Goal: Transaction & Acquisition: Purchase product/service

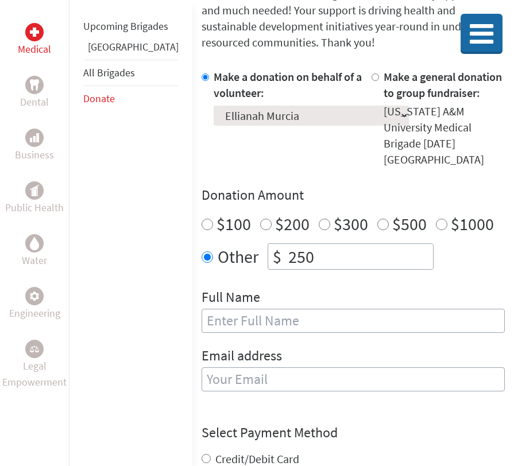
scroll to position [272, 0]
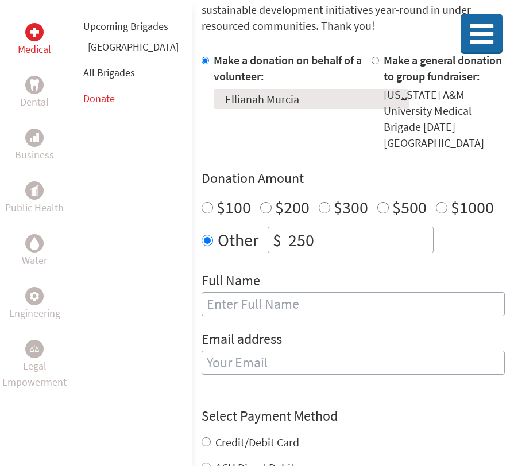
click at [242, 292] on input "text" at bounding box center [352, 304] width 303 height 24
type input "Ellianah Murcia"
type input "[EMAIL_ADDRESS][DOMAIN_NAME]"
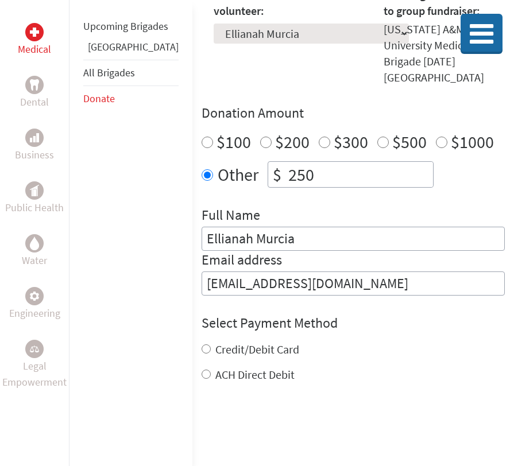
scroll to position [345, 0]
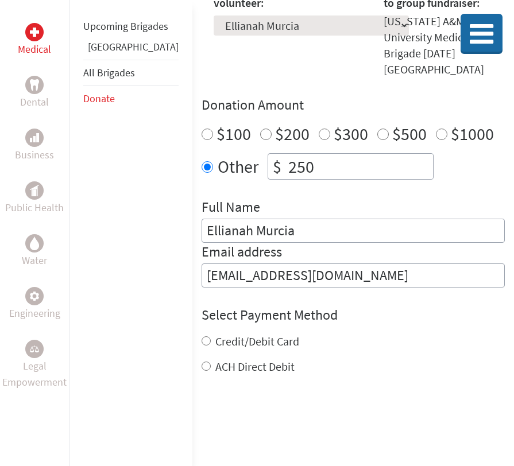
click at [228, 334] on label "Credit/Debit Card" at bounding box center [257, 341] width 84 height 14
click at [211, 336] on input "Credit/Debit Card" at bounding box center [205, 340] width 9 height 9
radio input "true"
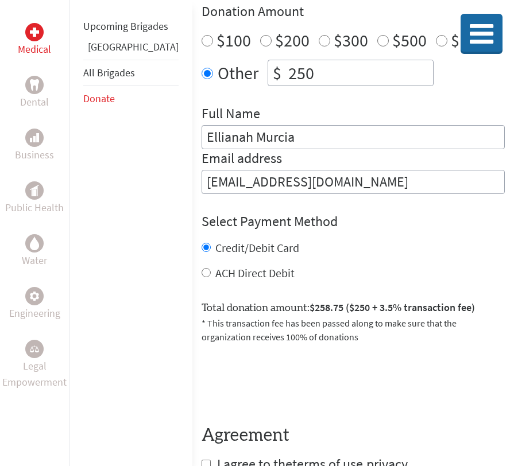
scroll to position [467, 0]
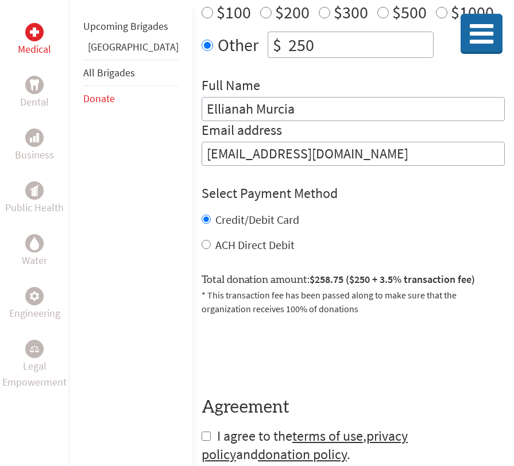
click at [220, 238] on label "ACH Direct Debit" at bounding box center [254, 245] width 79 height 14
click at [211, 240] on input "ACH Direct Debit" at bounding box center [205, 244] width 9 height 9
radio input "true"
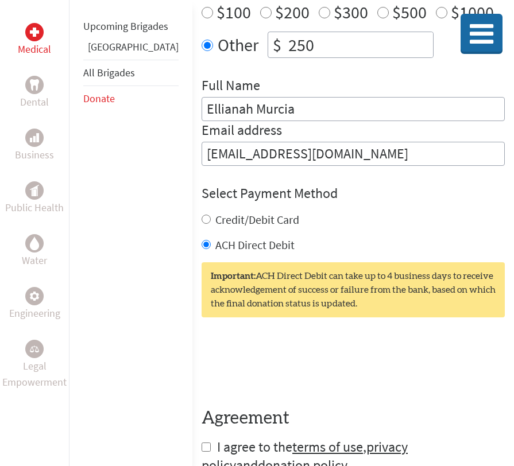
click at [222, 212] on label "Credit/Debit Card" at bounding box center [257, 219] width 84 height 14
click at [211, 215] on input "Credit/Debit Card" at bounding box center [205, 219] width 9 height 9
radio input "true"
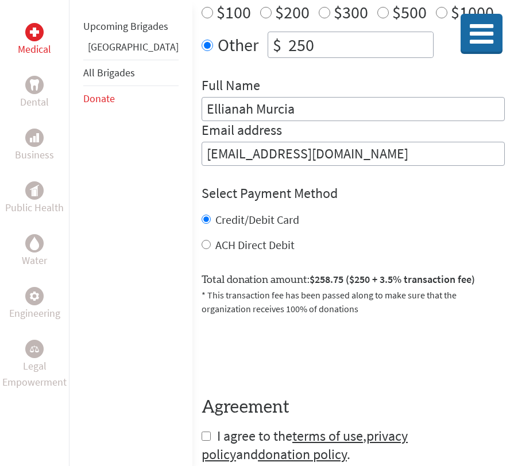
scroll to position [549, 0]
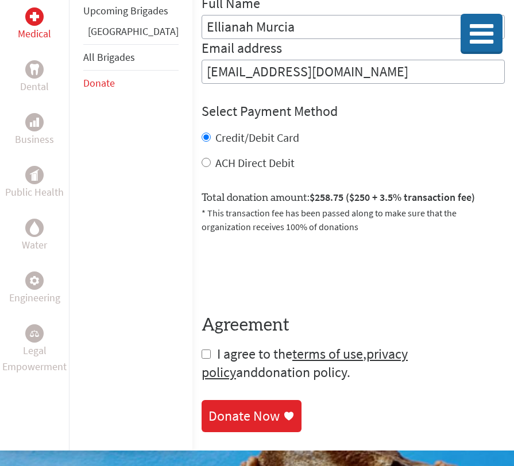
click at [258, 363] on link "donation policy" at bounding box center [302, 372] width 89 height 18
click at [201, 350] on input "checkbox" at bounding box center [205, 354] width 9 height 9
checkbox input "true"
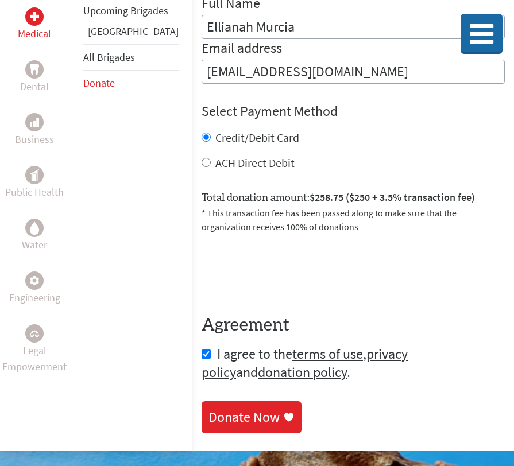
click at [208, 408] on div "Donate Now" at bounding box center [243, 417] width 71 height 18
